Goal: Find specific page/section: Find specific page/section

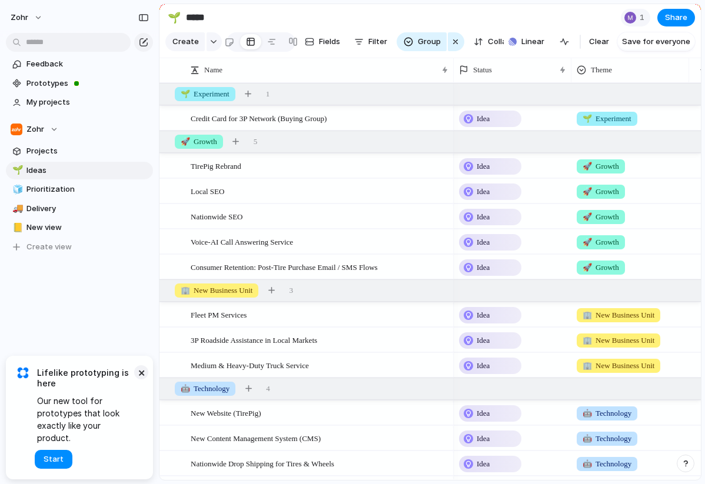
click at [144, 379] on button "×" at bounding box center [141, 372] width 14 height 14
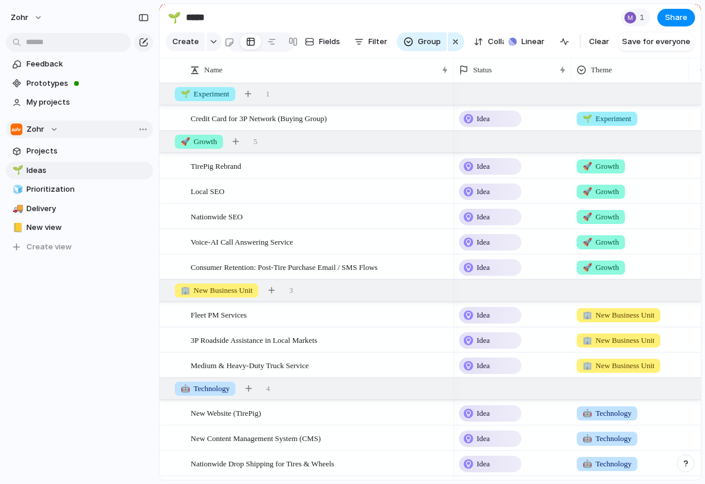
click at [53, 128] on div "Zohr" at bounding box center [35, 130] width 48 height 12
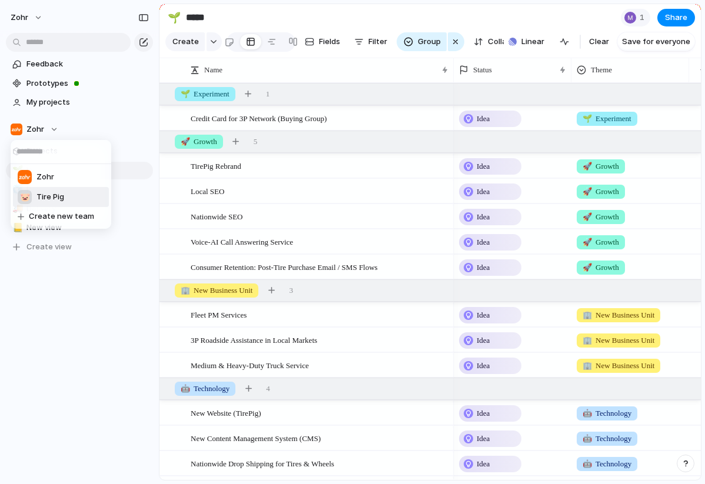
click at [59, 199] on span "Tire Pig" at bounding box center [50, 197] width 28 height 12
